Goal: Browse casually

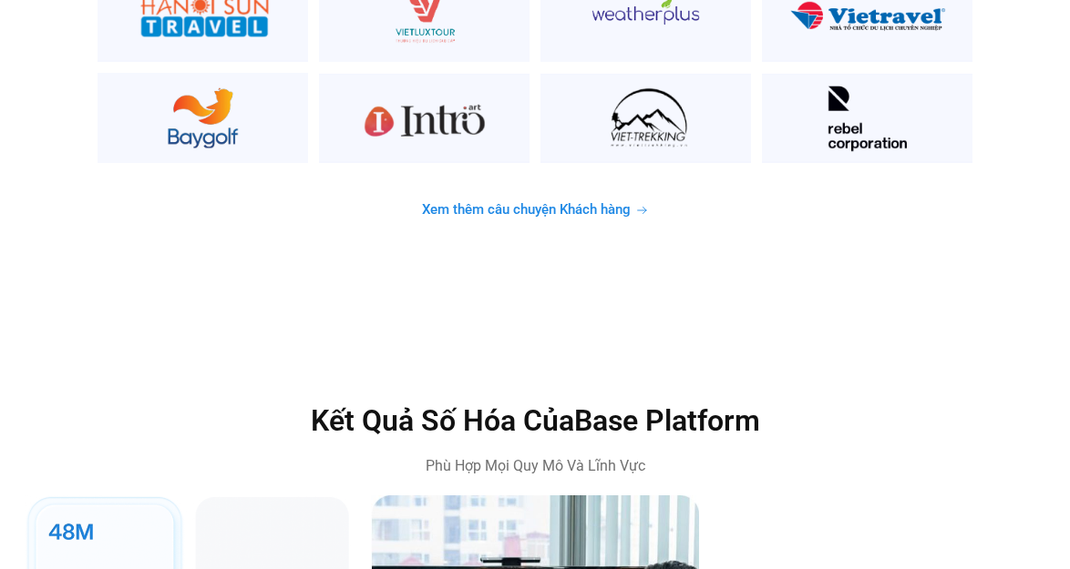
scroll to position [5011, 0]
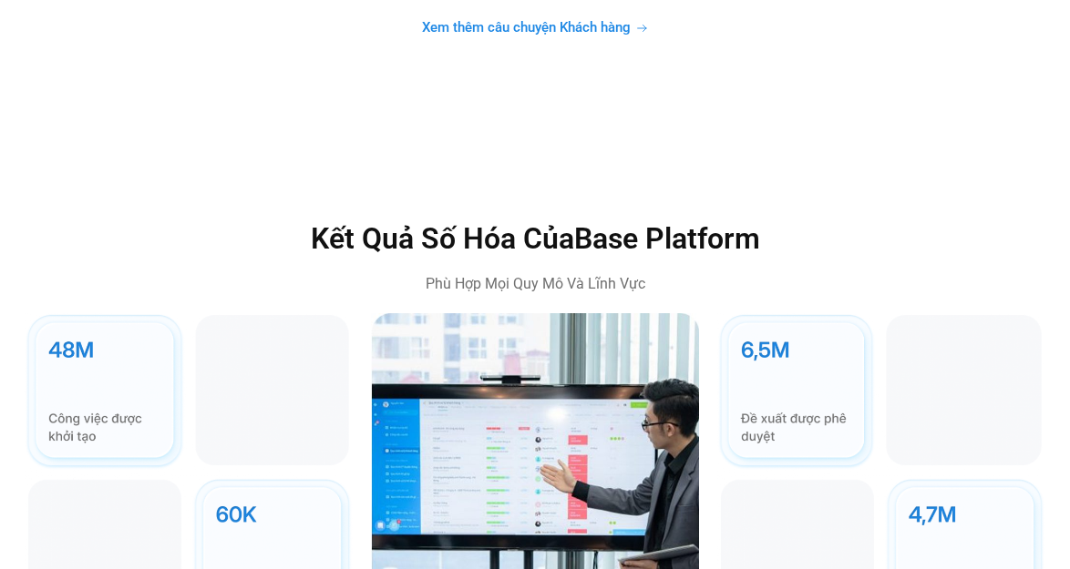
click at [272, 496] on img at bounding box center [189, 556] width 328 height 487
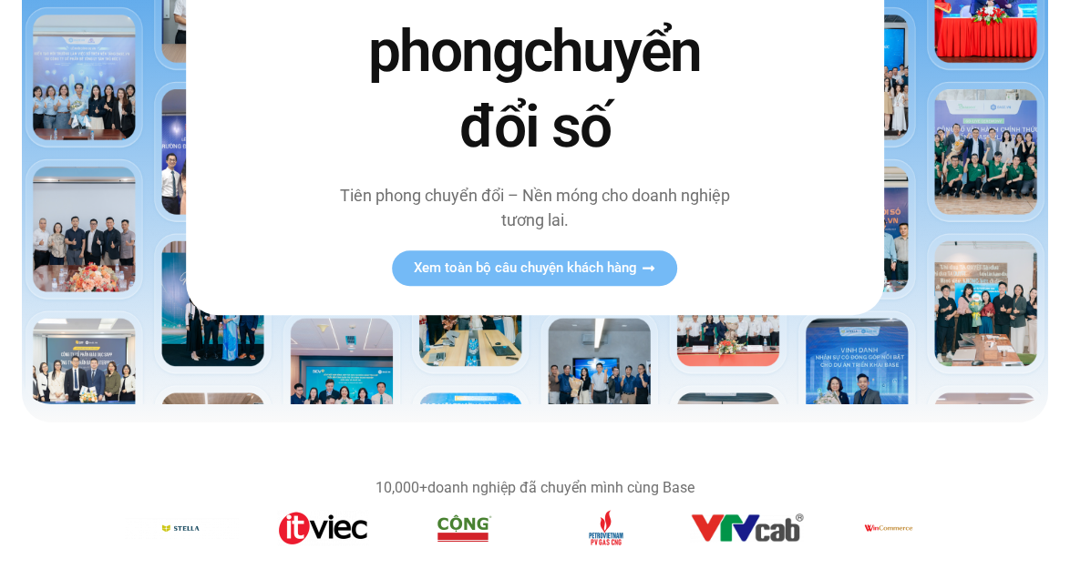
scroll to position [0, 0]
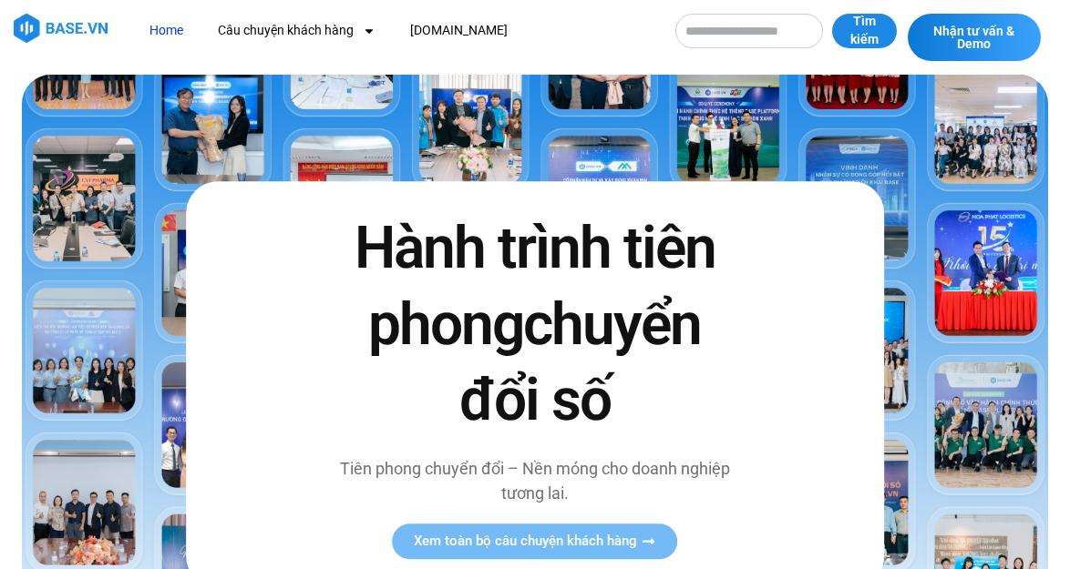
click at [187, 127] on img at bounding box center [535, 376] width 1026 height 603
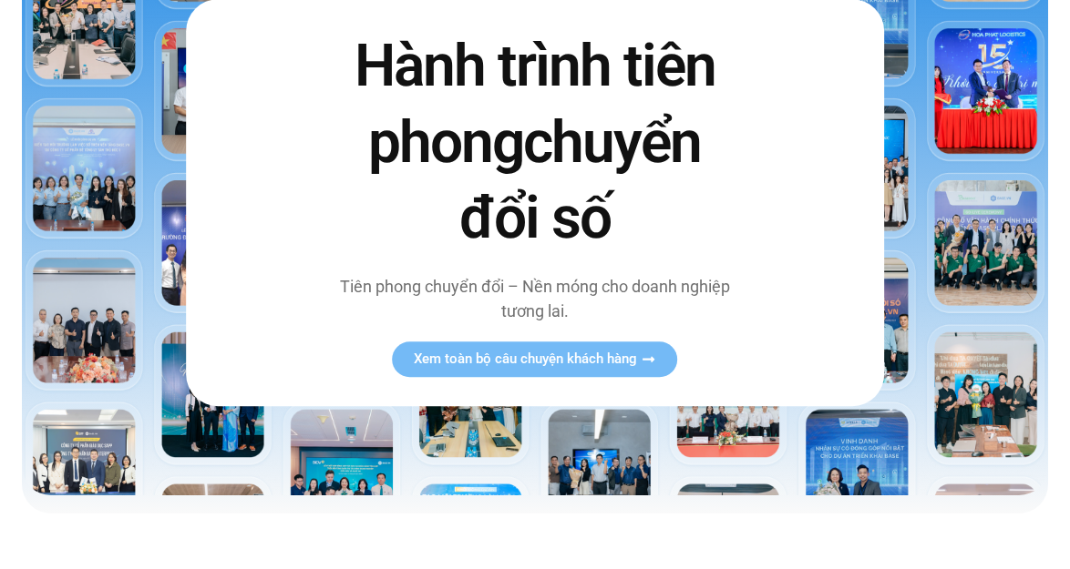
scroll to position [273, 0]
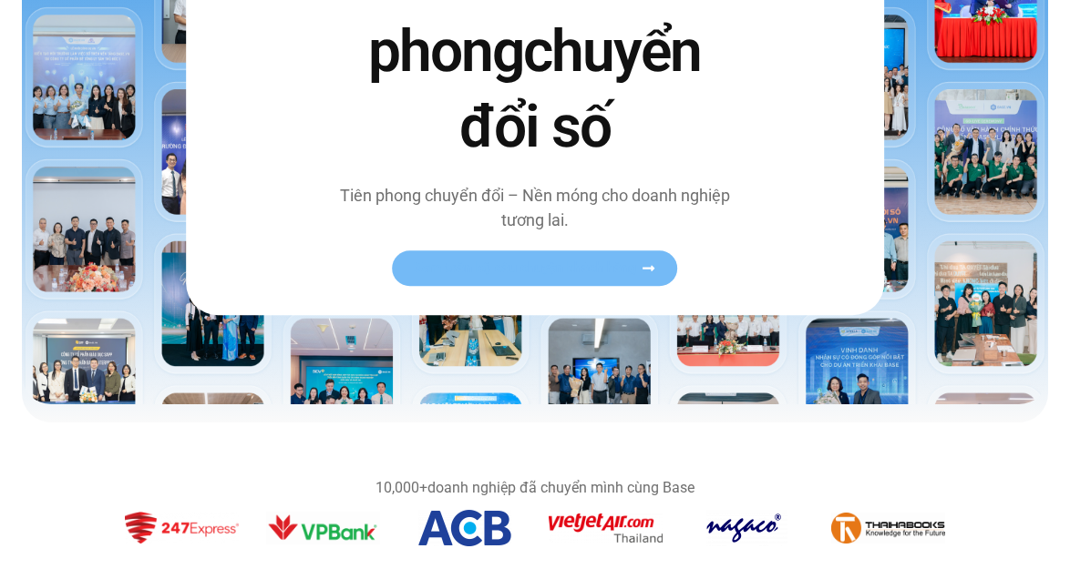
click at [489, 272] on span "Xem toàn bộ câu chuyện khách hàng" at bounding box center [525, 268] width 223 height 14
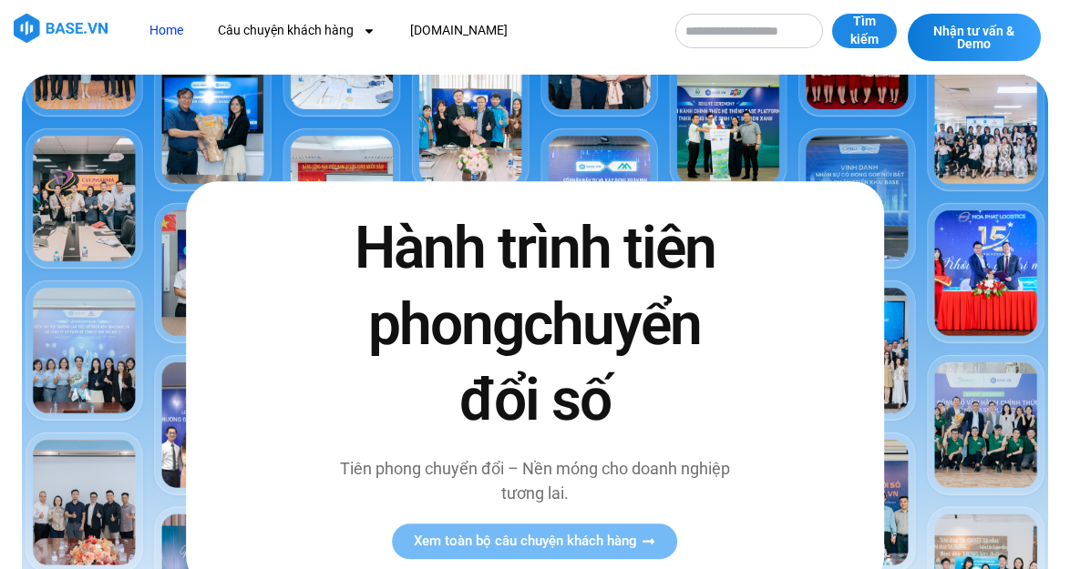
click at [1005, 149] on img at bounding box center [535, 376] width 1026 height 603
click at [450, 27] on link "[DOMAIN_NAME]" at bounding box center [458, 31] width 125 height 34
click at [171, 27] on link "Home" at bounding box center [166, 31] width 61 height 34
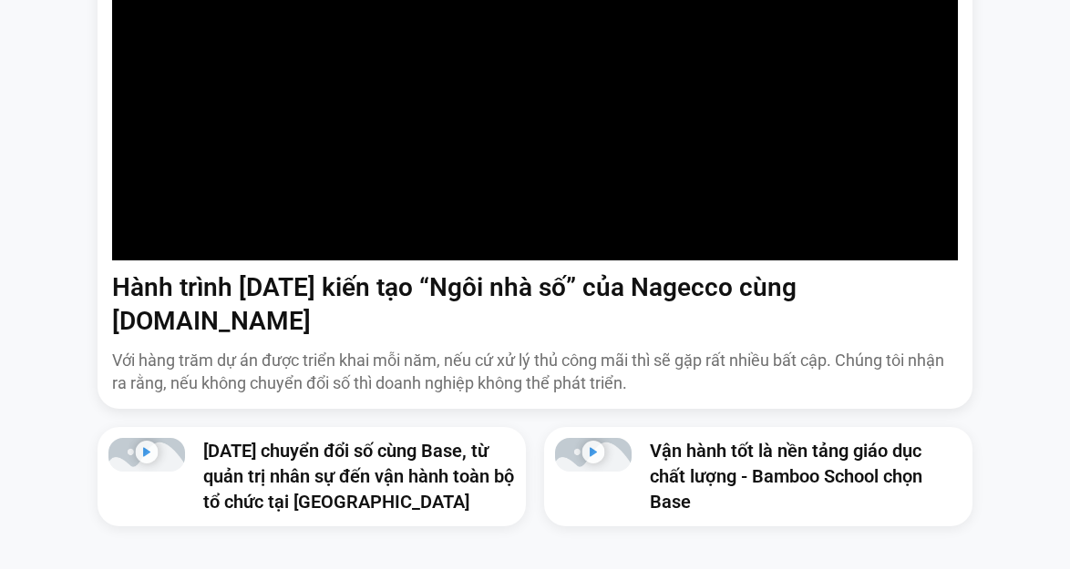
scroll to position [1276, 0]
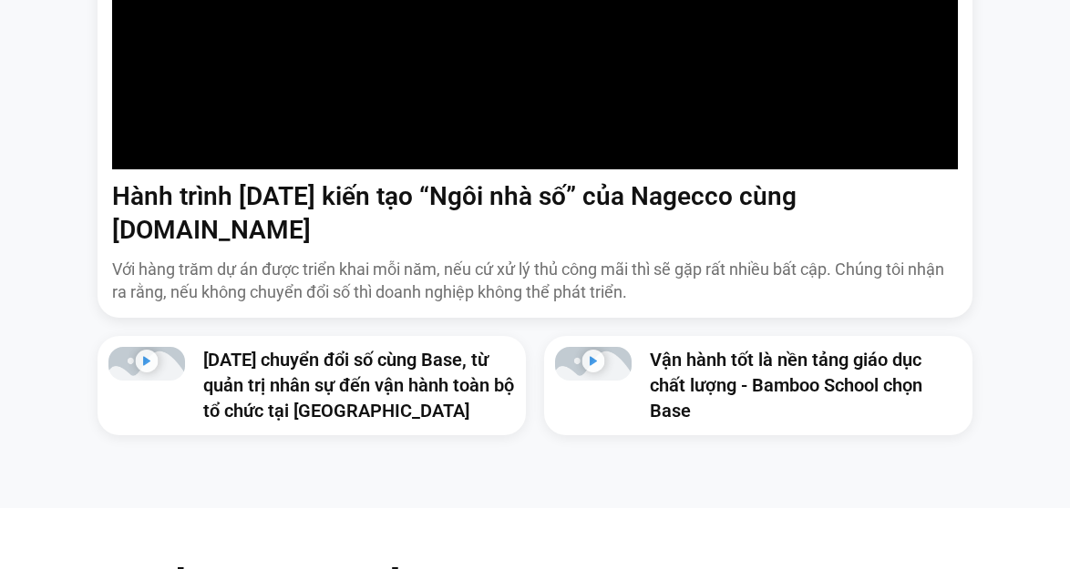
click at [171, 261] on p "Với hàng trăm dự án được triển khai mỗi năm, nếu cứ xử lý thủ công mãi thì sẽ g…" at bounding box center [535, 281] width 846 height 46
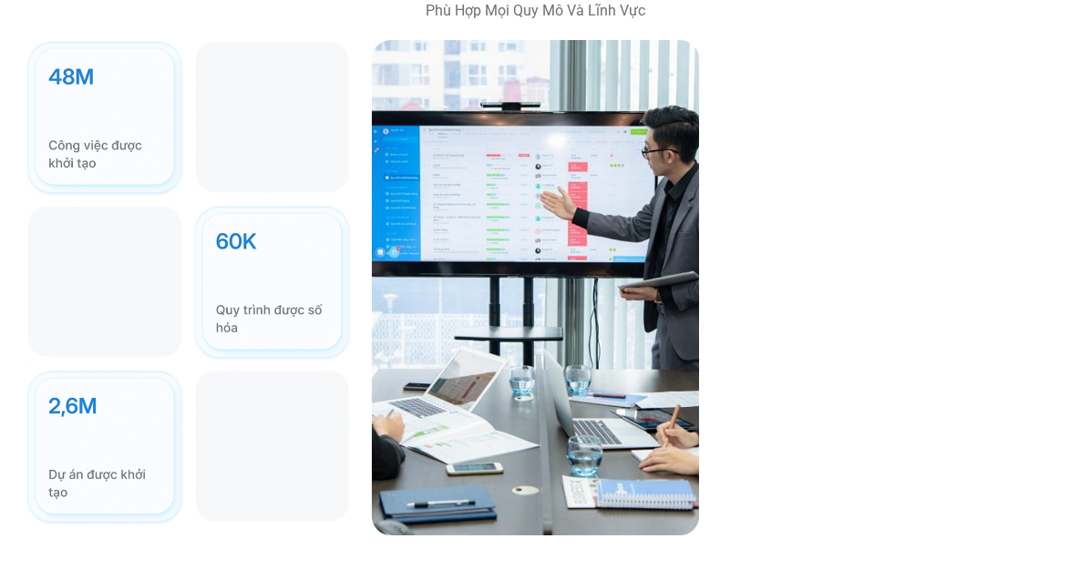
scroll to position [5376, 0]
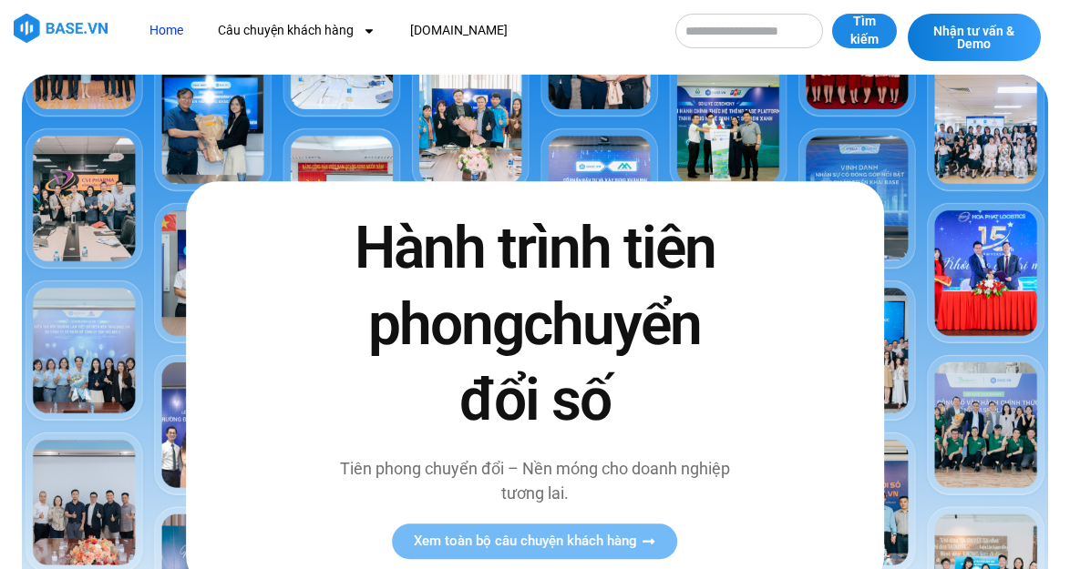
click at [56, 35] on img at bounding box center [61, 28] width 94 height 29
click at [185, 32] on link "Home" at bounding box center [166, 31] width 61 height 34
